Goal: Transaction & Acquisition: Download file/media

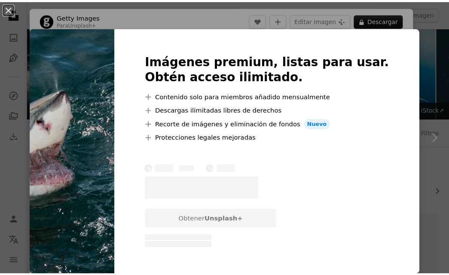
scroll to position [86, 0]
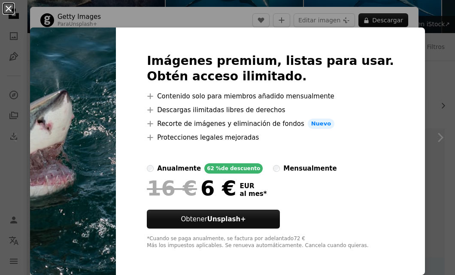
click at [11, 13] on button "An X shape" at bounding box center [8, 8] width 10 height 10
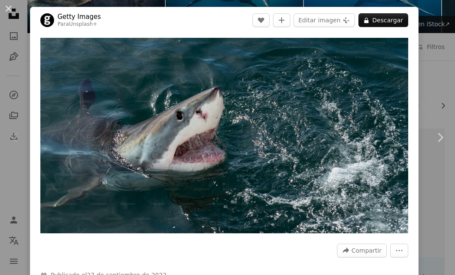
click at [436, 75] on div "An X shape Chevron left Chevron right Getty Images Para Unsplash+ A heart A plu…" at bounding box center [227, 137] width 455 height 275
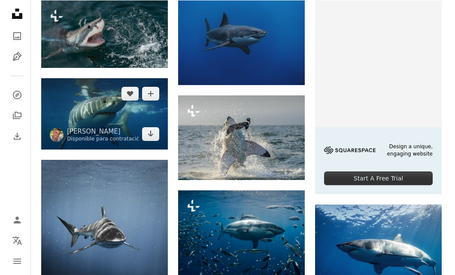
scroll to position [215, 0]
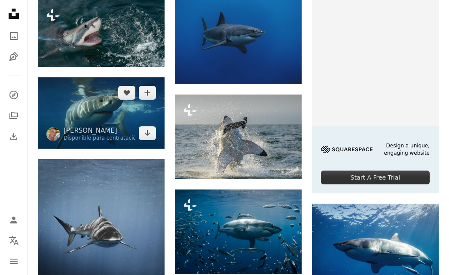
click at [97, 119] on img at bounding box center [101, 112] width 127 height 71
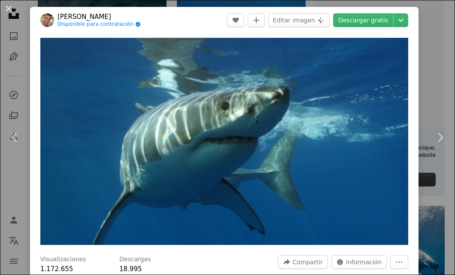
click at [423, 27] on div "An X shape Chevron left Chevron right [PERSON_NAME] Disponible para contratació…" at bounding box center [227, 137] width 455 height 275
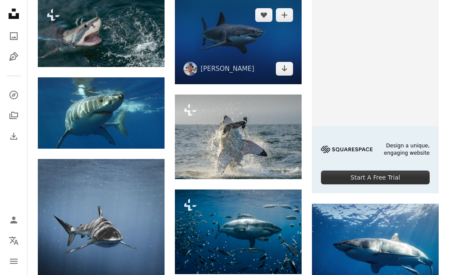
click at [256, 57] on img at bounding box center [238, 42] width 127 height 85
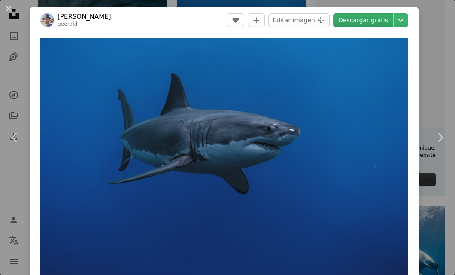
click at [370, 19] on link "Descargar gratis" at bounding box center [363, 20] width 60 height 14
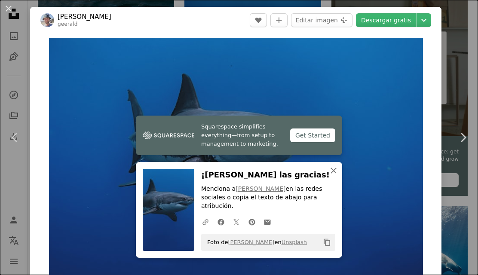
click at [333, 176] on icon "An X shape" at bounding box center [333, 170] width 10 height 10
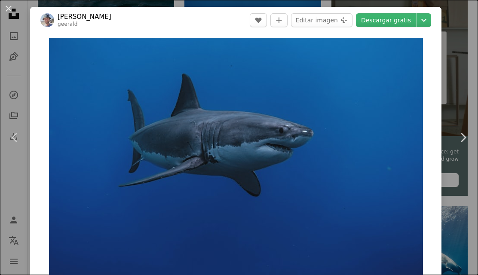
click at [455, 7] on div "An X shape Chevron left Chevron right [PERSON_NAME] geerald A heart A plus sign…" at bounding box center [239, 137] width 478 height 275
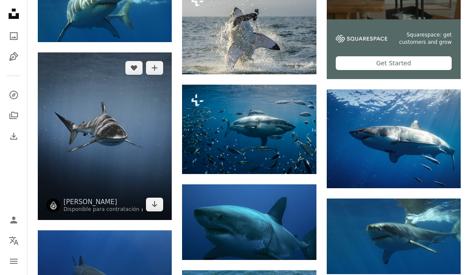
scroll to position [344, 0]
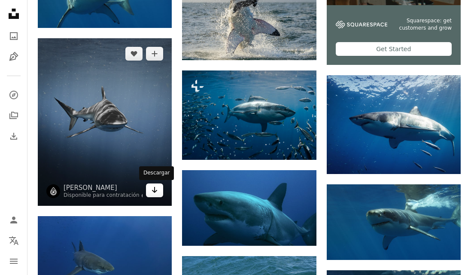
click at [157, 192] on icon "Arrow pointing down" at bounding box center [154, 190] width 7 height 10
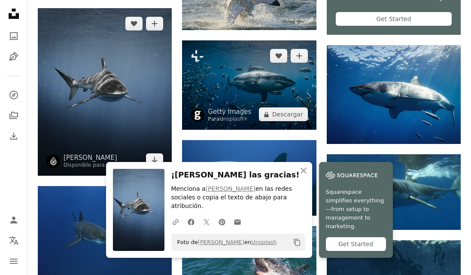
scroll to position [387, 0]
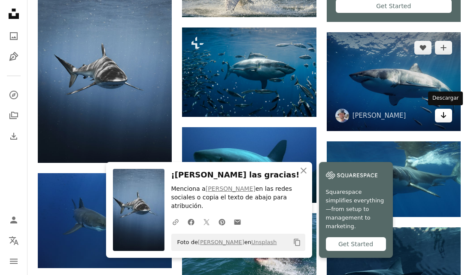
click at [445, 118] on icon "Arrow pointing down" at bounding box center [443, 115] width 7 height 10
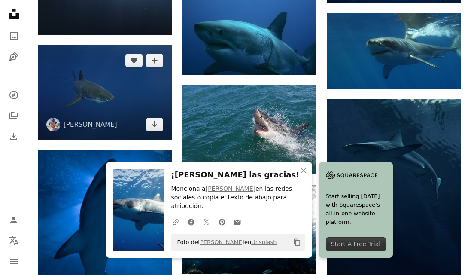
scroll to position [515, 0]
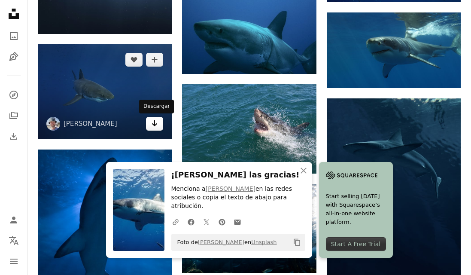
click at [151, 121] on icon "Arrow pointing down" at bounding box center [154, 123] width 7 height 10
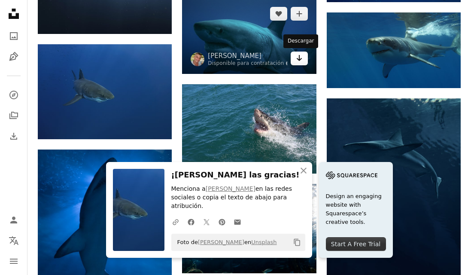
click at [297, 64] on link "Arrow pointing down" at bounding box center [299, 59] width 17 height 14
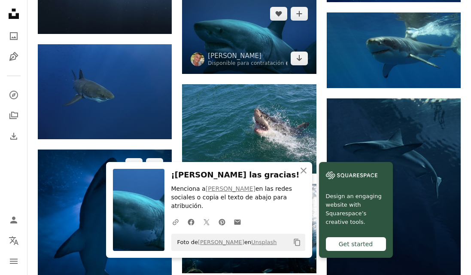
scroll to position [601, 0]
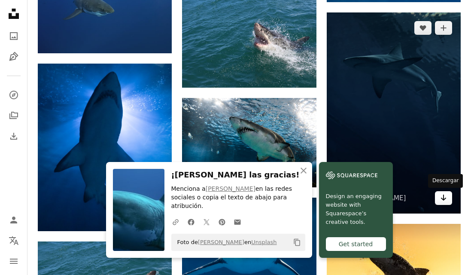
click at [446, 197] on icon "Arrow pointing down" at bounding box center [443, 197] width 7 height 10
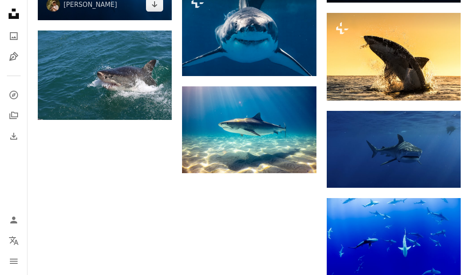
scroll to position [816, 0]
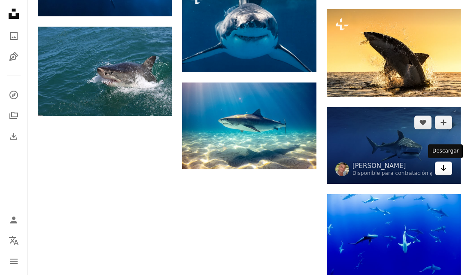
click at [441, 168] on icon "Arrow pointing down" at bounding box center [443, 168] width 7 height 10
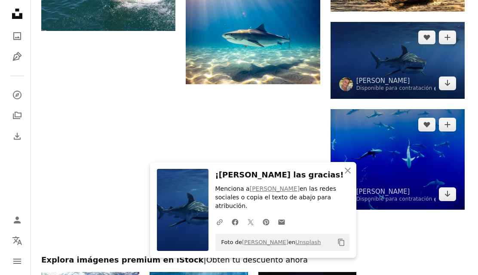
scroll to position [902, 0]
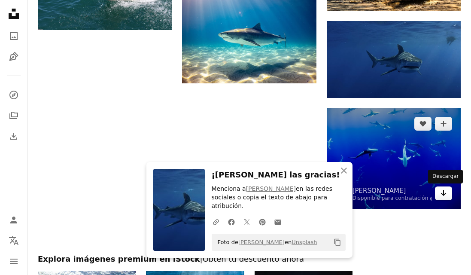
click at [442, 193] on icon "Arrow pointing down" at bounding box center [443, 193] width 7 height 10
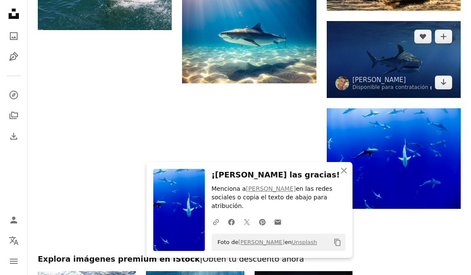
click at [404, 71] on img at bounding box center [394, 59] width 134 height 77
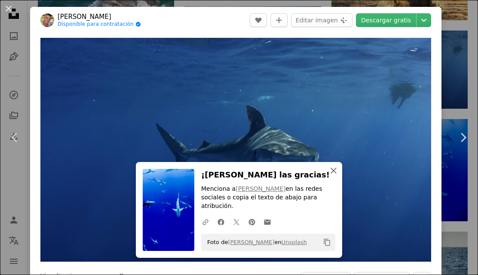
click at [328, 179] on button "An X shape Cerrar" at bounding box center [333, 170] width 17 height 17
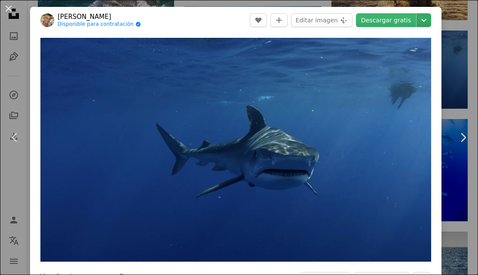
click at [422, 15] on icon "Chevron down" at bounding box center [424, 20] width 14 height 10
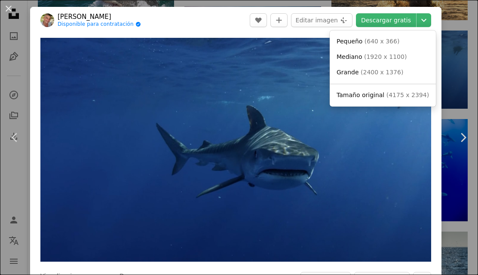
click at [291, 134] on dialog "An X shape Chevron left Chevron right [PERSON_NAME] Disponible para contratació…" at bounding box center [239, 137] width 478 height 275
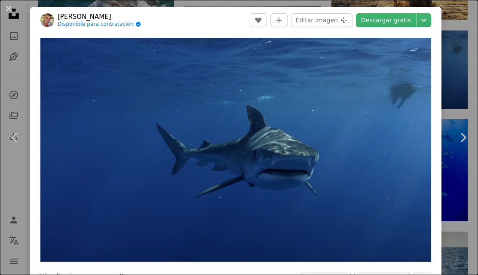
click at [455, 253] on div "An X shape Chevron left Chevron right [PERSON_NAME] Disponible para contratació…" at bounding box center [239, 137] width 478 height 275
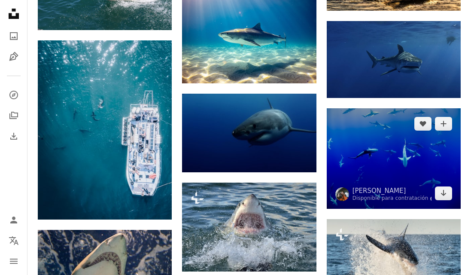
click at [405, 179] on img at bounding box center [394, 158] width 134 height 101
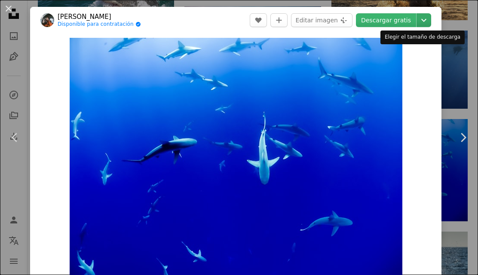
click at [422, 18] on icon "Chevron down" at bounding box center [424, 20] width 14 height 10
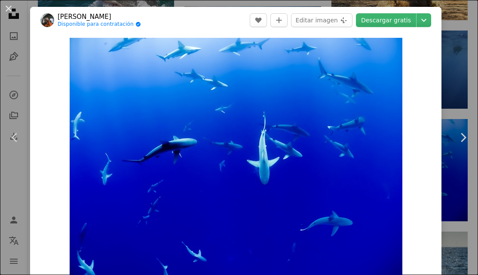
click at [449, 236] on dialog "An X shape Chevron left Chevron right [PERSON_NAME] Disponible para contratació…" at bounding box center [239, 137] width 478 height 275
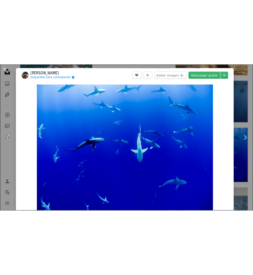
scroll to position [897, 0]
